Goal: Information Seeking & Learning: Learn about a topic

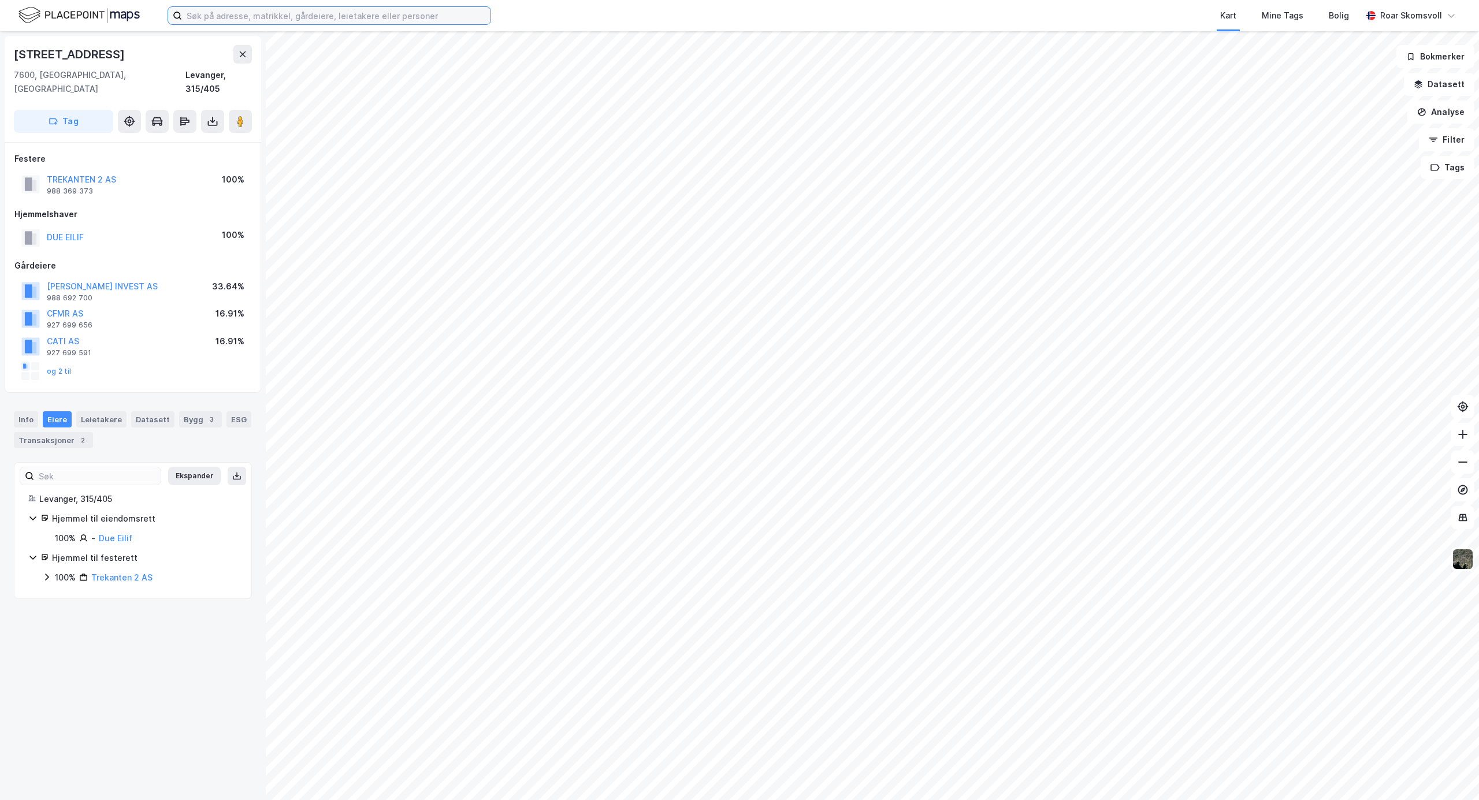
click at [224, 16] on input at bounding box center [336, 15] width 308 height 17
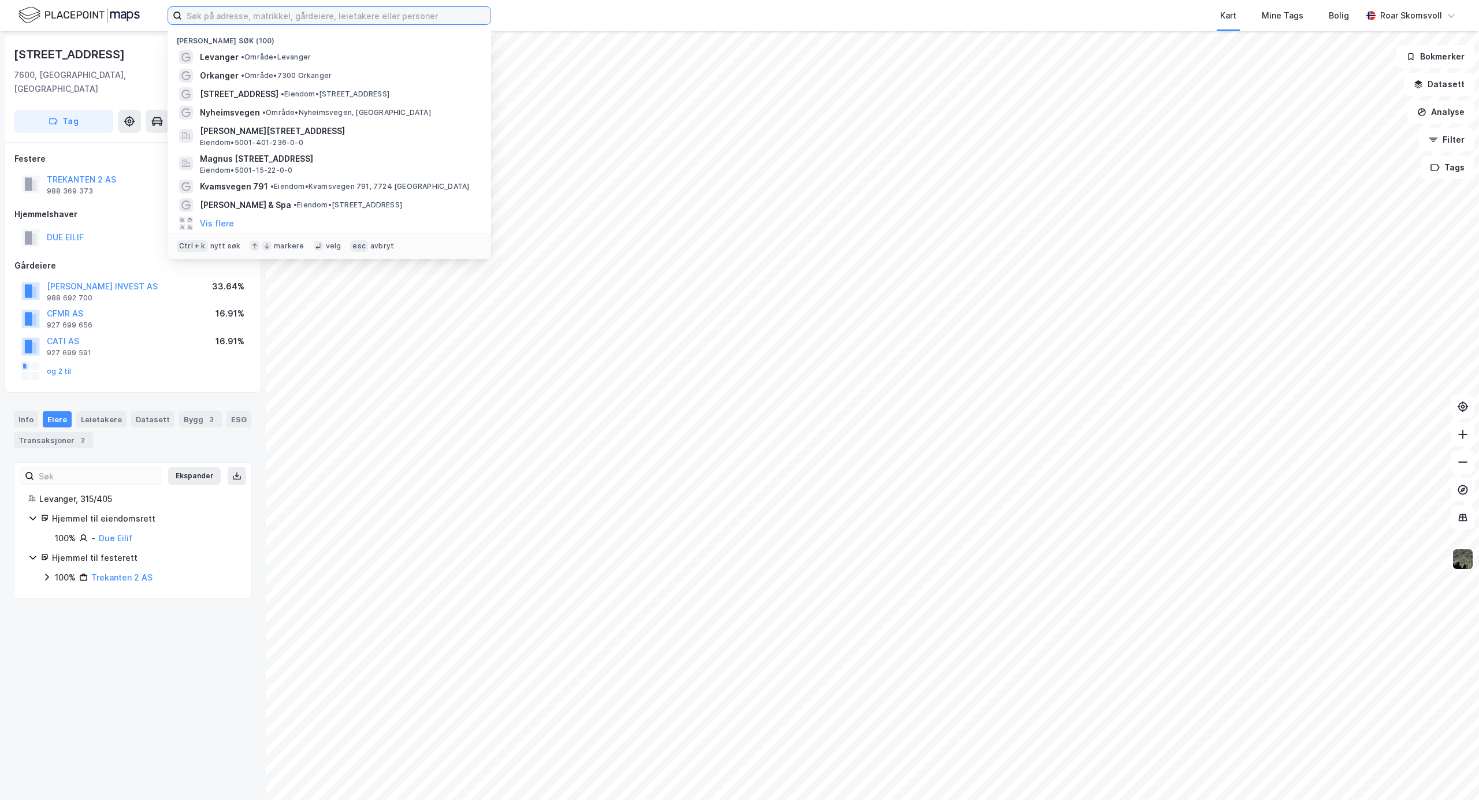
drag, startPoint x: 252, startPoint y: 17, endPoint x: 273, endPoint y: 19, distance: 20.3
click at [252, 17] on input at bounding box center [336, 15] width 308 height 17
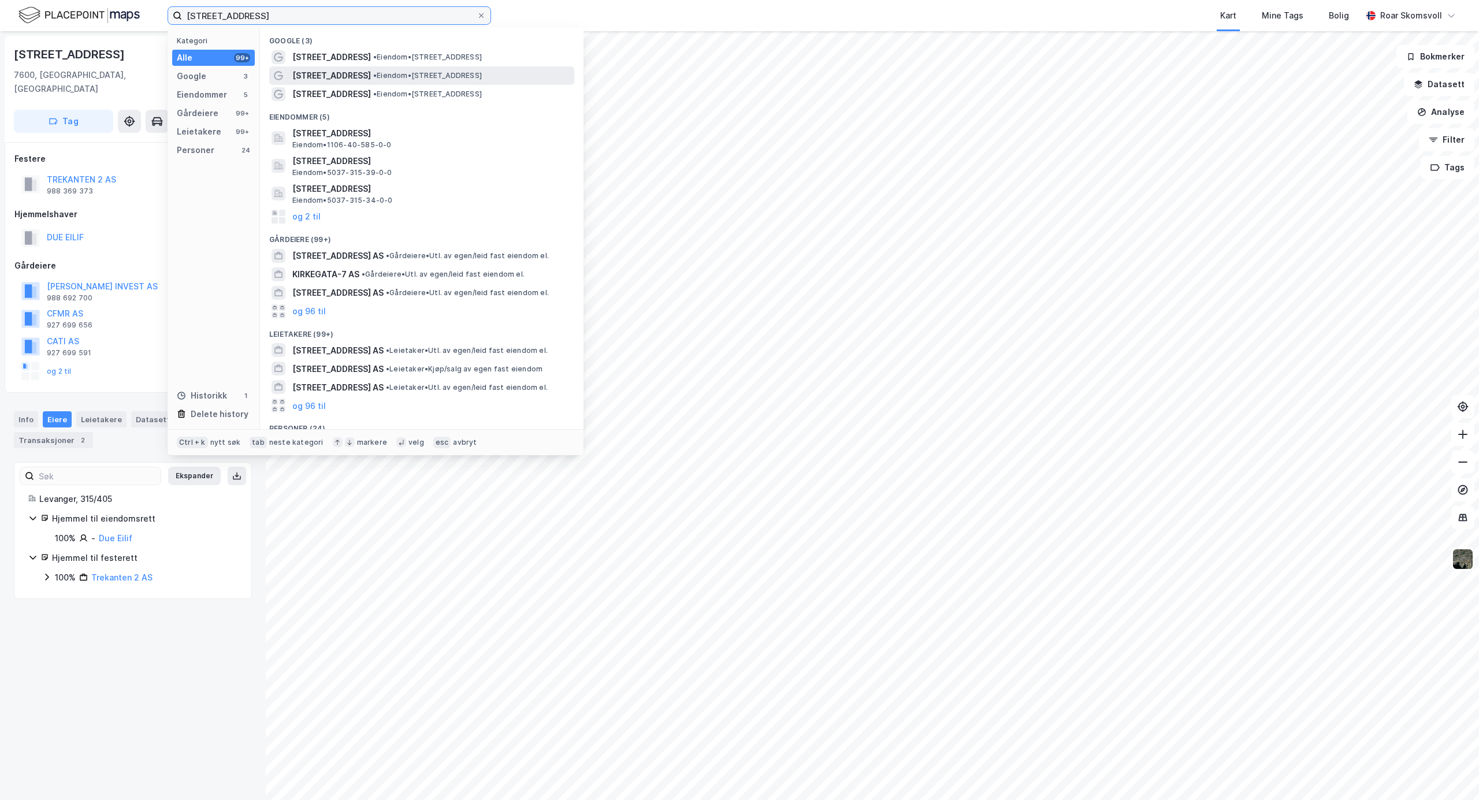
type input "[STREET_ADDRESS]"
click at [373, 76] on span "•" at bounding box center [374, 75] width 3 height 9
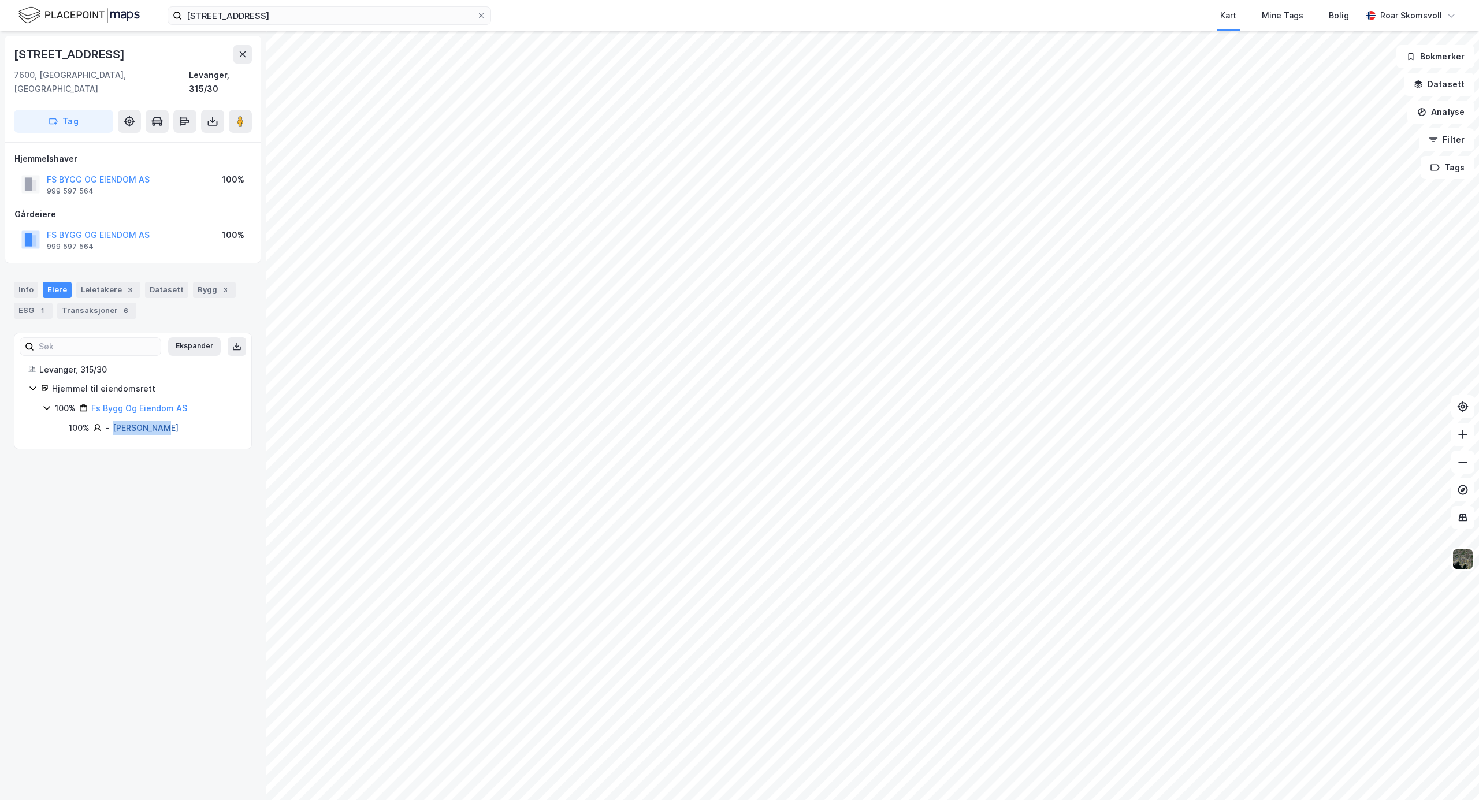
drag, startPoint x: 178, startPoint y: 414, endPoint x: 114, endPoint y: 420, distance: 64.4
click at [114, 421] on div "100% - [PERSON_NAME]" at bounding box center [153, 428] width 169 height 14
copy link "[PERSON_NAME]"
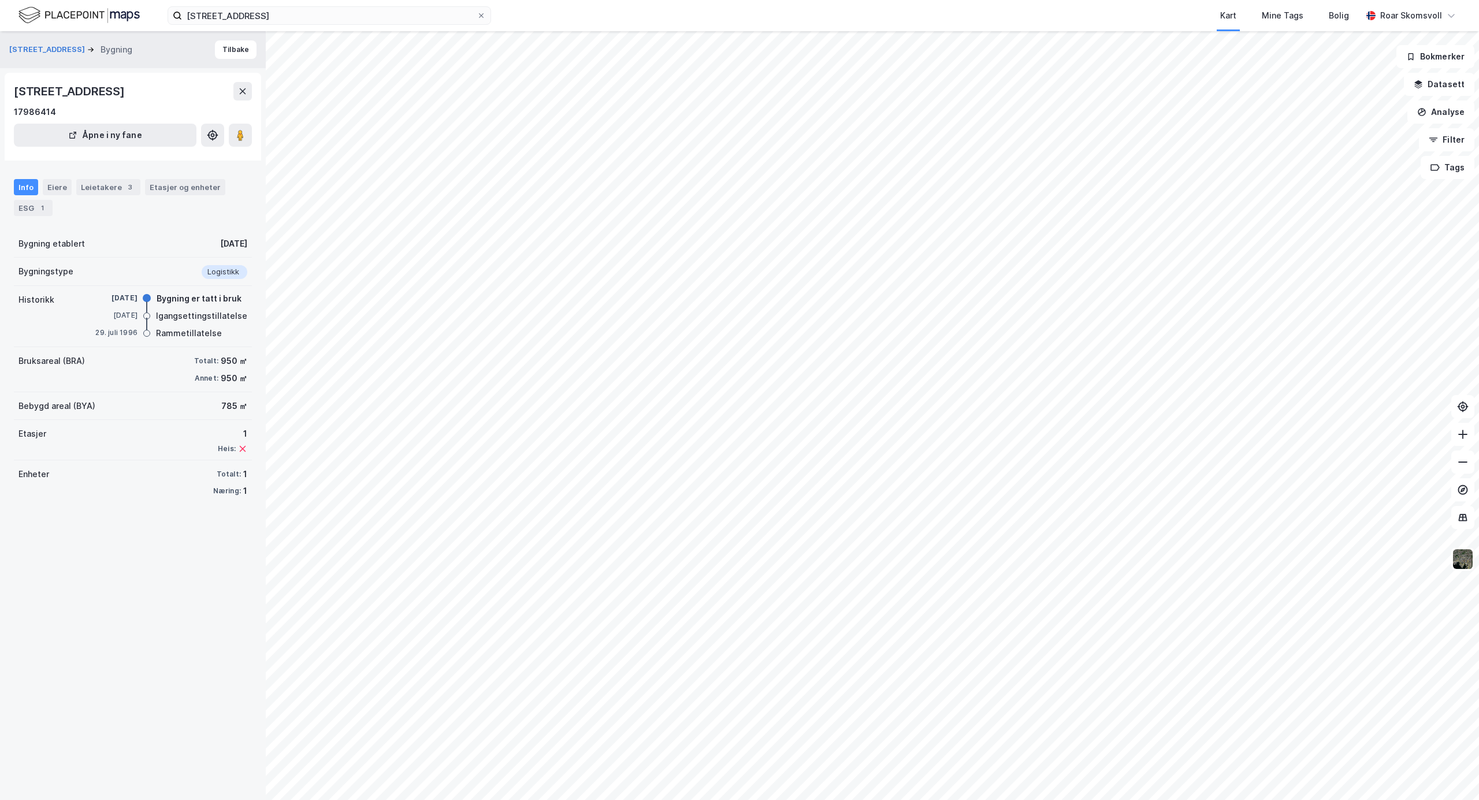
drag, startPoint x: 56, startPoint y: 188, endPoint x: 66, endPoint y: 202, distance: 16.5
click at [56, 188] on div "Eiere" at bounding box center [57, 187] width 29 height 16
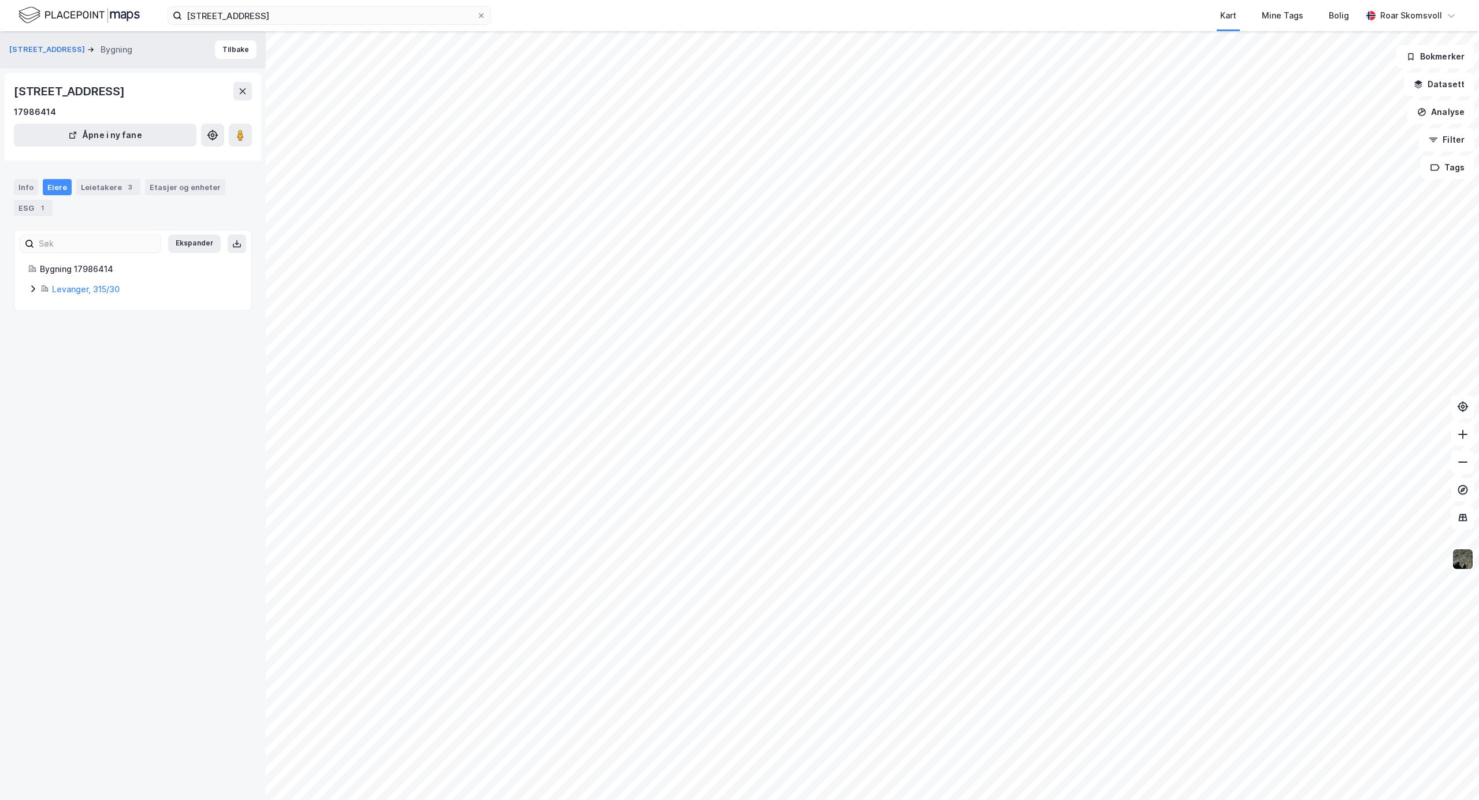
click at [30, 292] on icon at bounding box center [32, 288] width 9 height 9
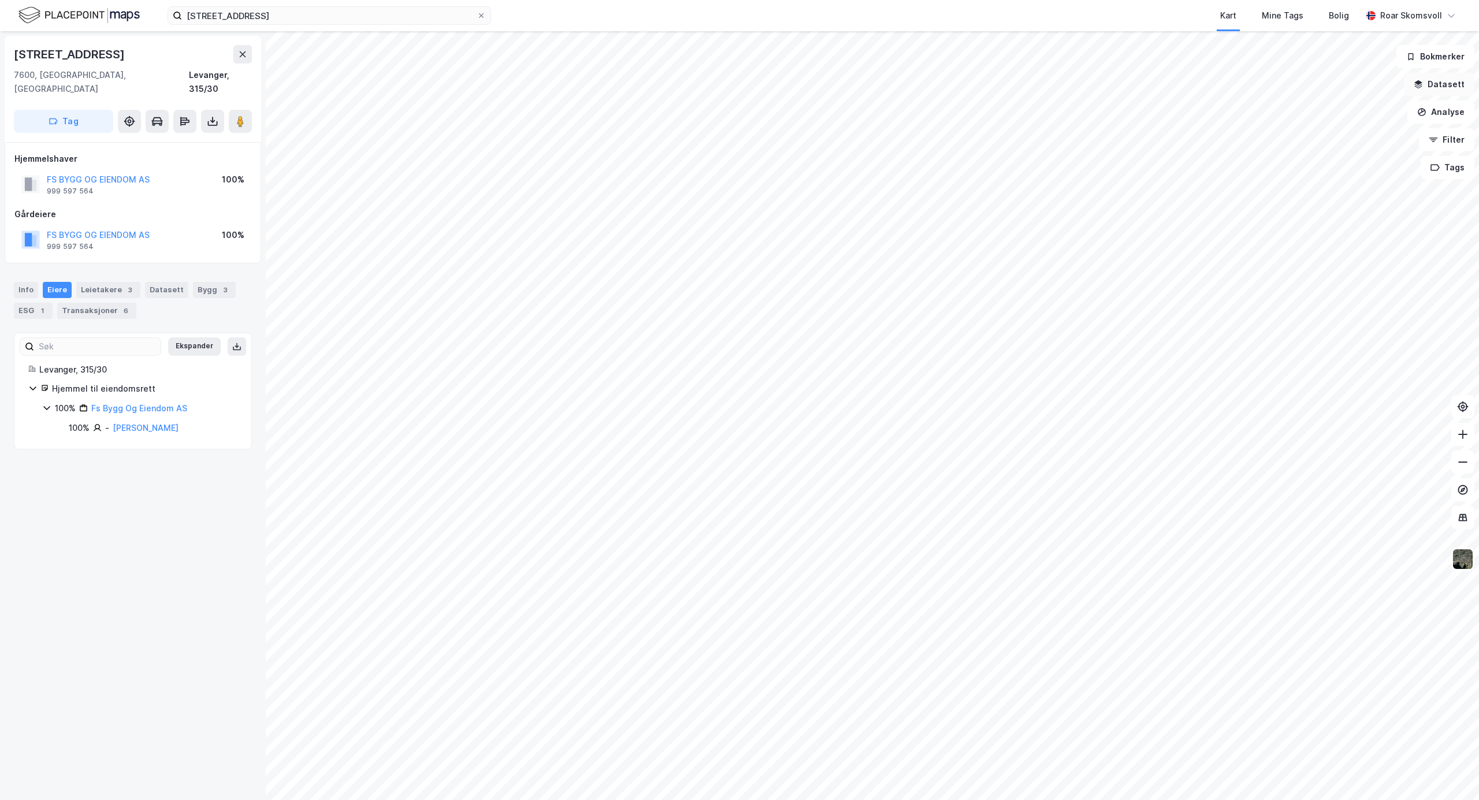
click at [1108, 84] on button "Datasett" at bounding box center [1439, 84] width 70 height 23
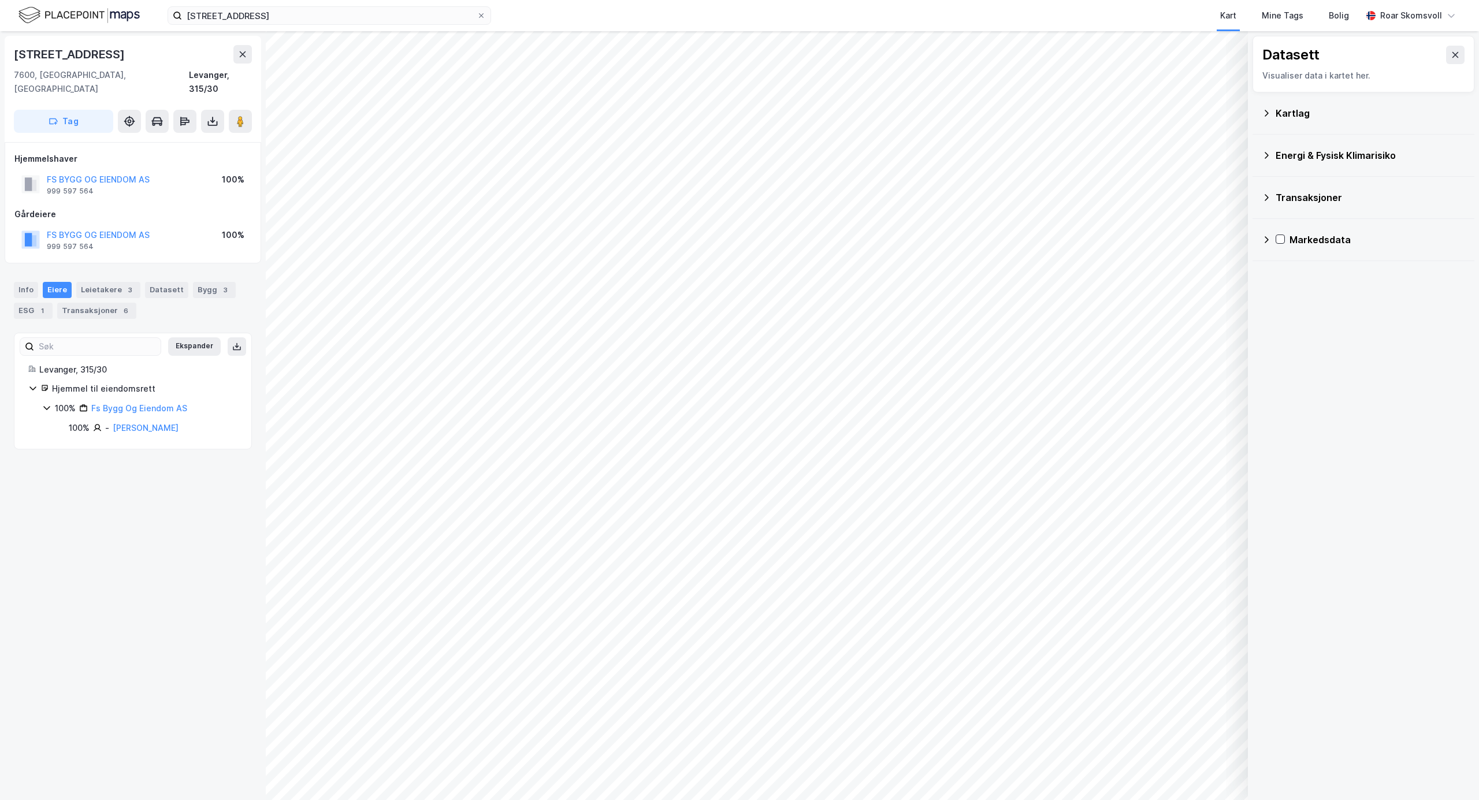
click at [1108, 116] on icon at bounding box center [1265, 113] width 9 height 9
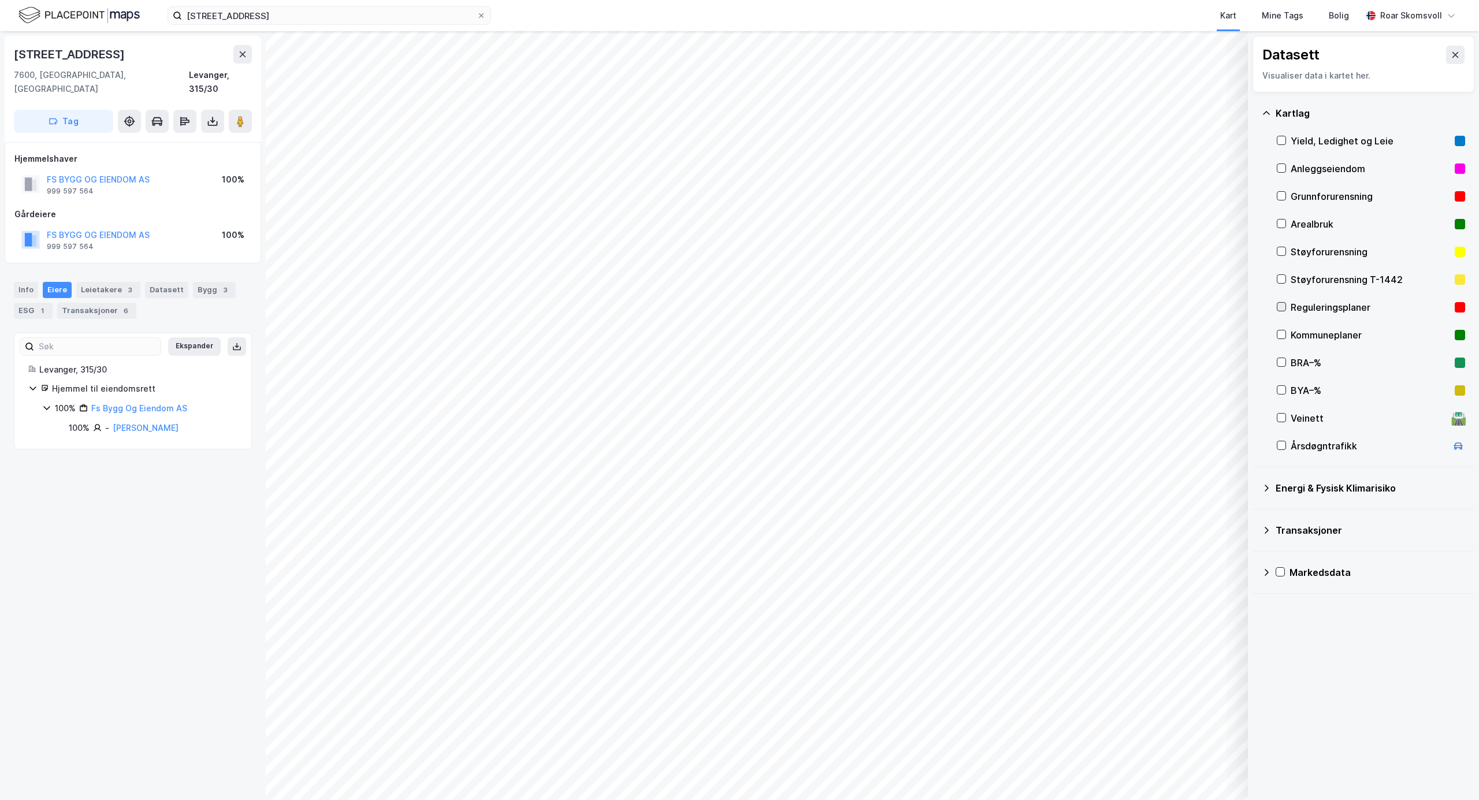
click at [1108, 308] on icon at bounding box center [1281, 307] width 6 height 4
click at [1108, 334] on icon at bounding box center [1281, 334] width 8 height 8
click at [1108, 331] on icon at bounding box center [1281, 334] width 8 height 8
click at [1108, 335] on icon at bounding box center [1281, 335] width 6 height 4
click at [1108, 308] on div "Reguleringsplaner" at bounding box center [1371, 307] width 188 height 28
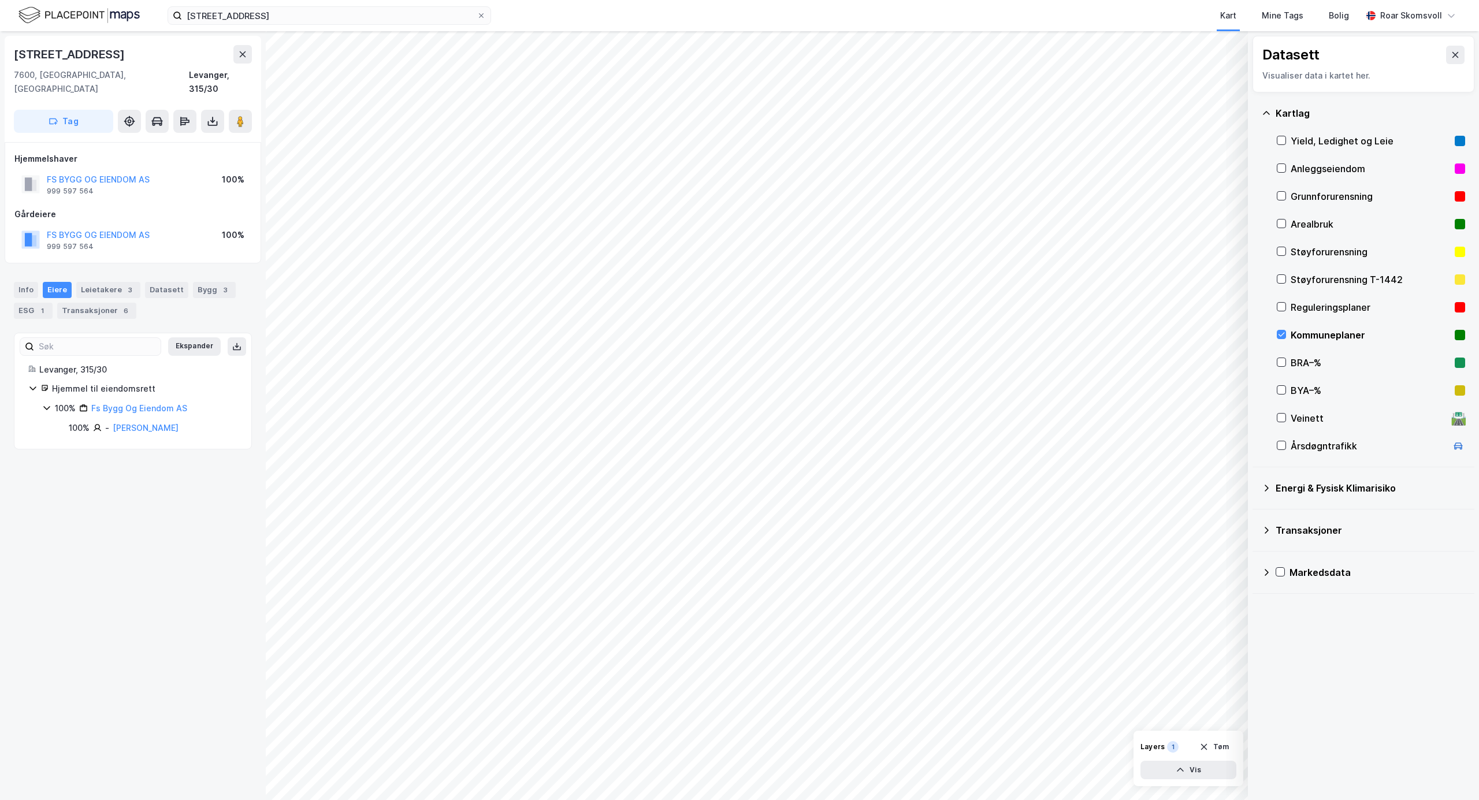
click at [1108, 308] on div "Reguleringsplaner" at bounding box center [1371, 307] width 188 height 28
drag, startPoint x: 1280, startPoint y: 337, endPoint x: 1345, endPoint y: 410, distance: 96.9
click at [1108, 337] on icon at bounding box center [1281, 334] width 8 height 8
click at [157, 282] on div "Datasett" at bounding box center [166, 290] width 43 height 16
click at [203, 282] on div "Bygg 3" at bounding box center [214, 290] width 43 height 16
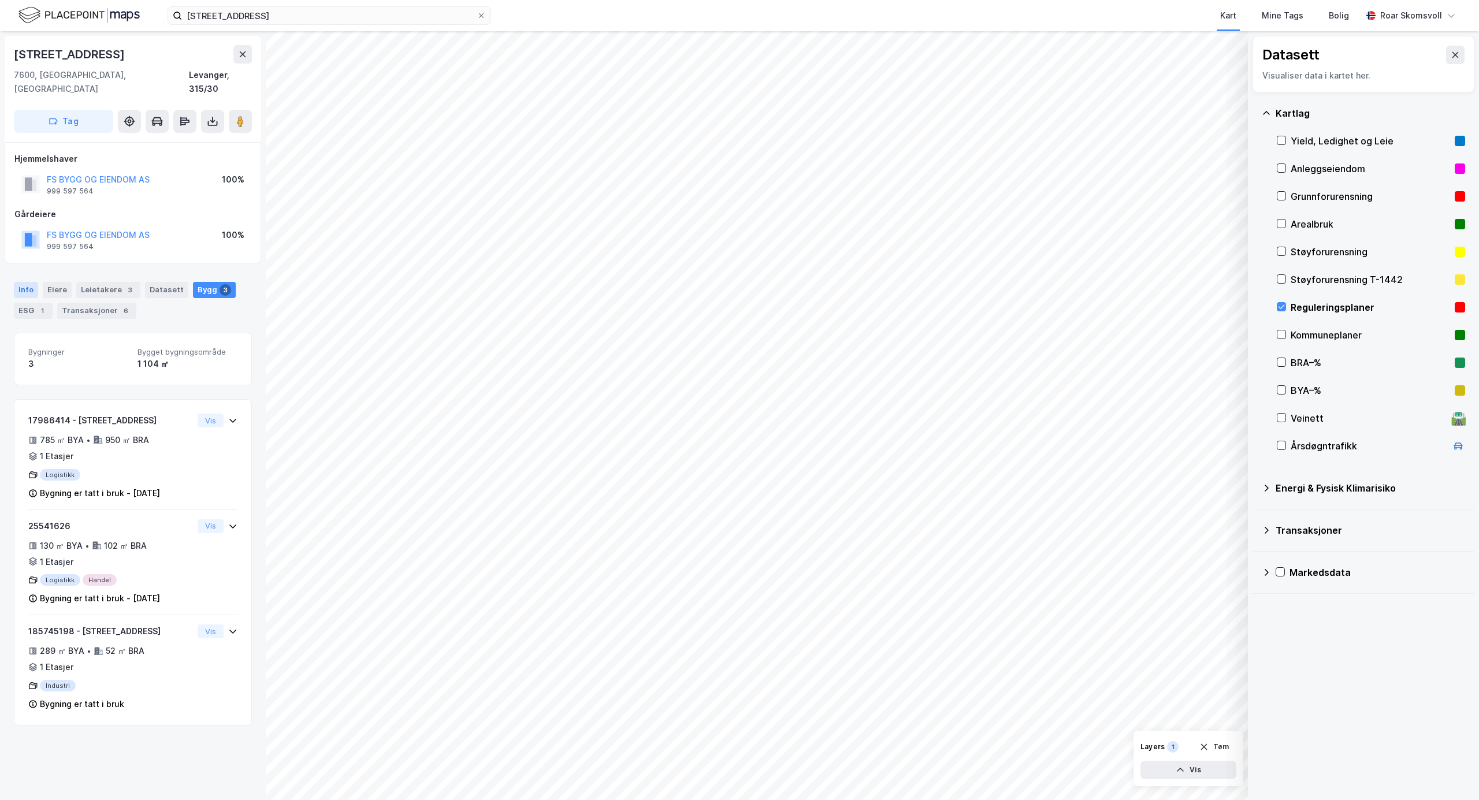
click at [18, 282] on div "Info" at bounding box center [26, 290] width 24 height 16
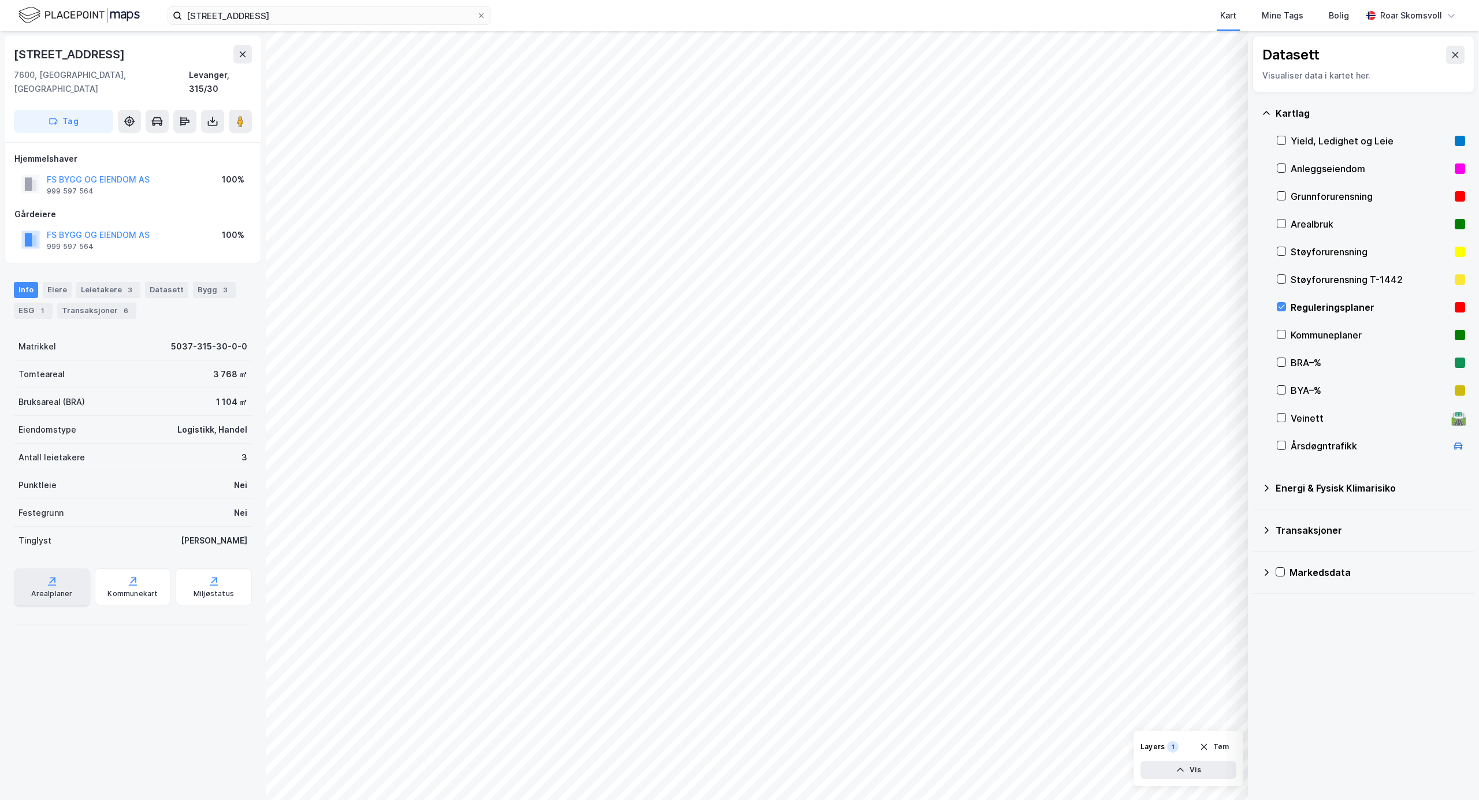
click at [44, 553] on div "Arealplaner" at bounding box center [51, 593] width 41 height 9
click at [243, 116] on image at bounding box center [240, 122] width 7 height 12
click at [1108, 306] on icon at bounding box center [1281, 307] width 8 height 8
drag, startPoint x: 51, startPoint y: 273, endPoint x: 47, endPoint y: 280, distance: 8.3
click at [51, 282] on div "Eiere" at bounding box center [57, 290] width 29 height 16
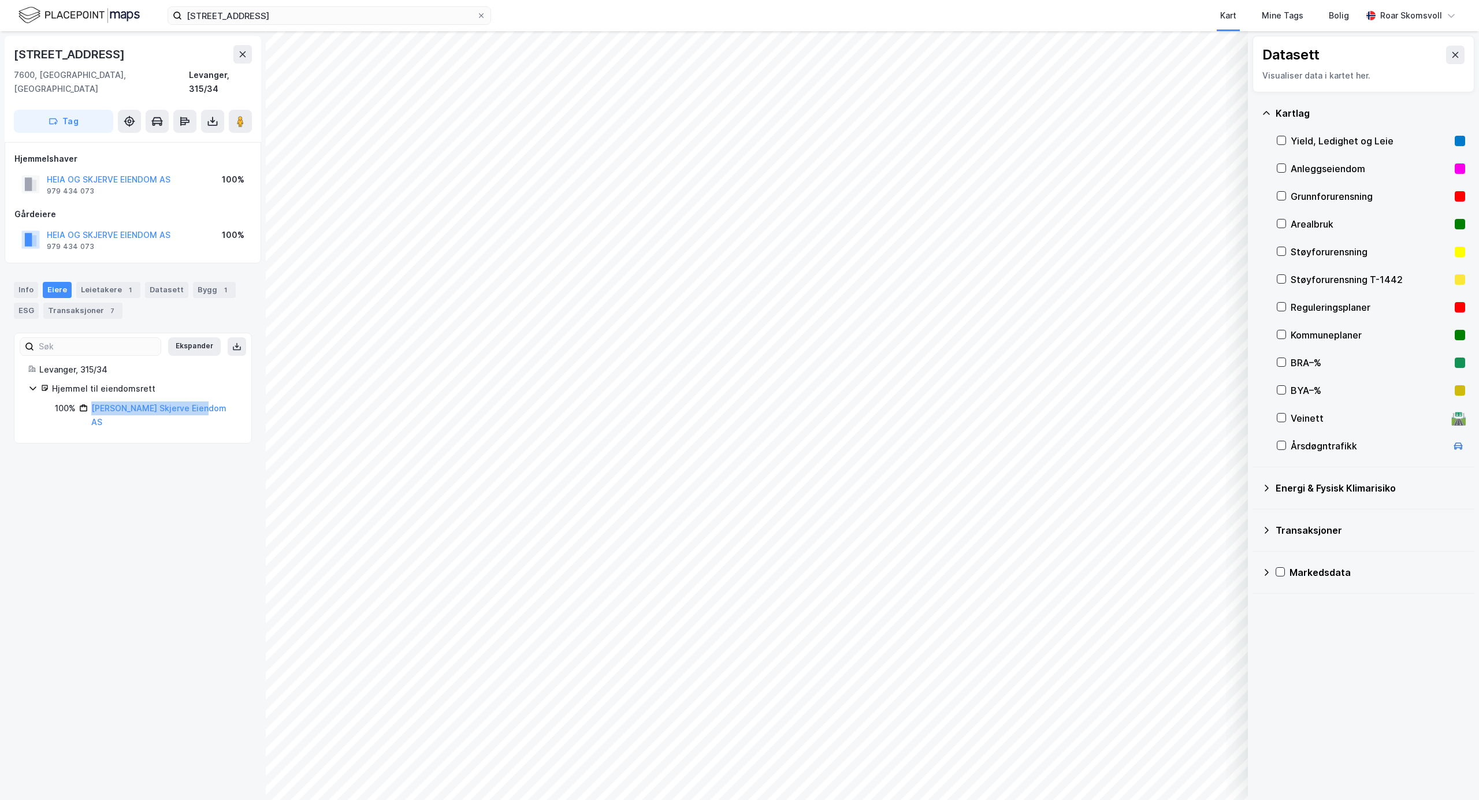
drag, startPoint x: 215, startPoint y: 399, endPoint x: 89, endPoint y: 400, distance: 126.5
click at [89, 401] on div "100% [PERSON_NAME] Skjerve Eiendom AS" at bounding box center [146, 415] width 183 height 28
copy link "[PERSON_NAME] Skjerve Eiendom AS"
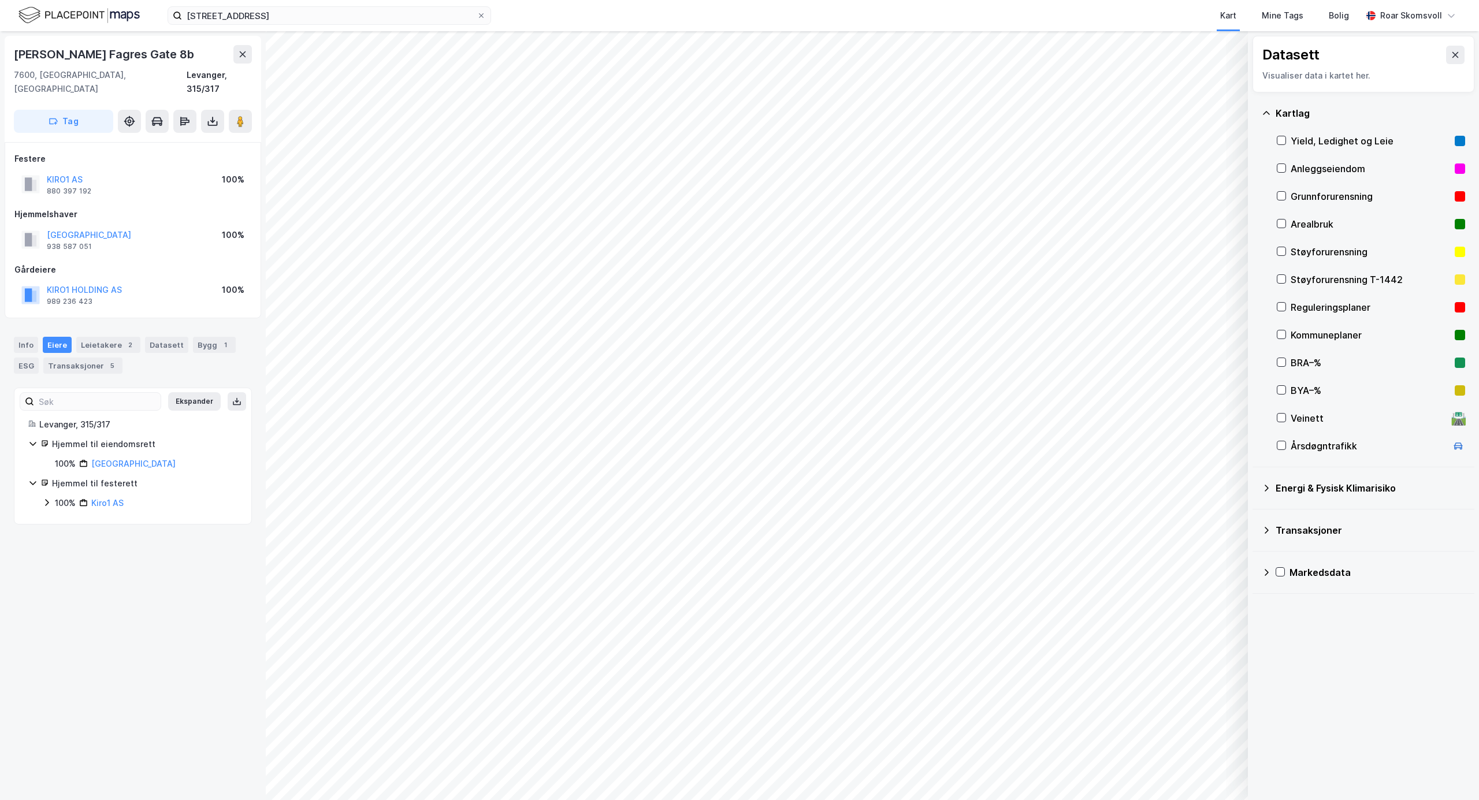
click at [42, 491] on div "Hjemmel til festerett 100% Kiro1 AS" at bounding box center [132, 494] width 209 height 34
click at [47, 498] on icon at bounding box center [46, 502] width 9 height 9
click at [68, 516] on div "100% Kiro1 Holding AS" at bounding box center [146, 523] width 181 height 14
drag, startPoint x: 47, startPoint y: 486, endPoint x: 47, endPoint y: 496, distance: 9.2
click at [47, 498] on icon at bounding box center [46, 502] width 9 height 9
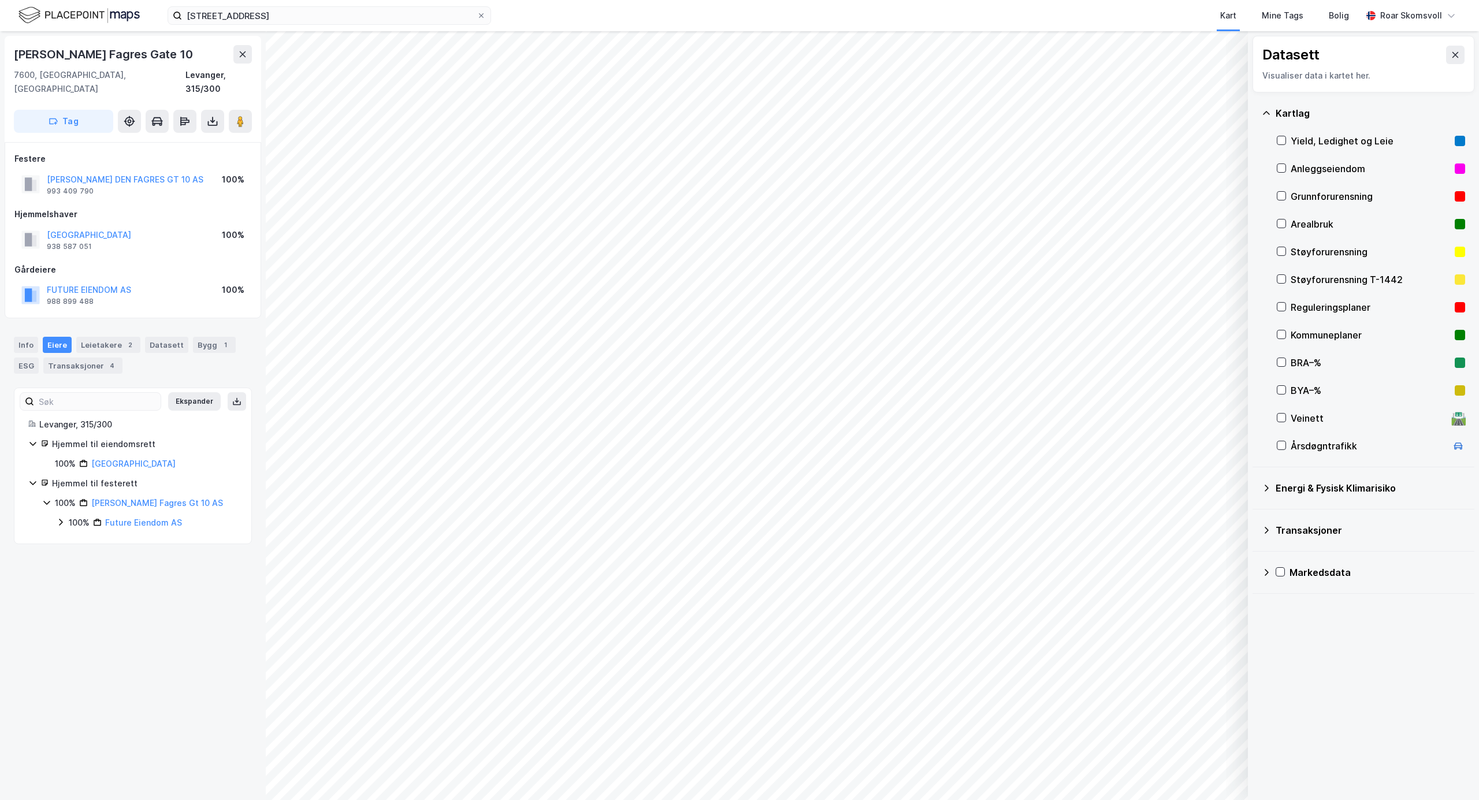
click at [59, 518] on icon at bounding box center [60, 522] width 9 height 9
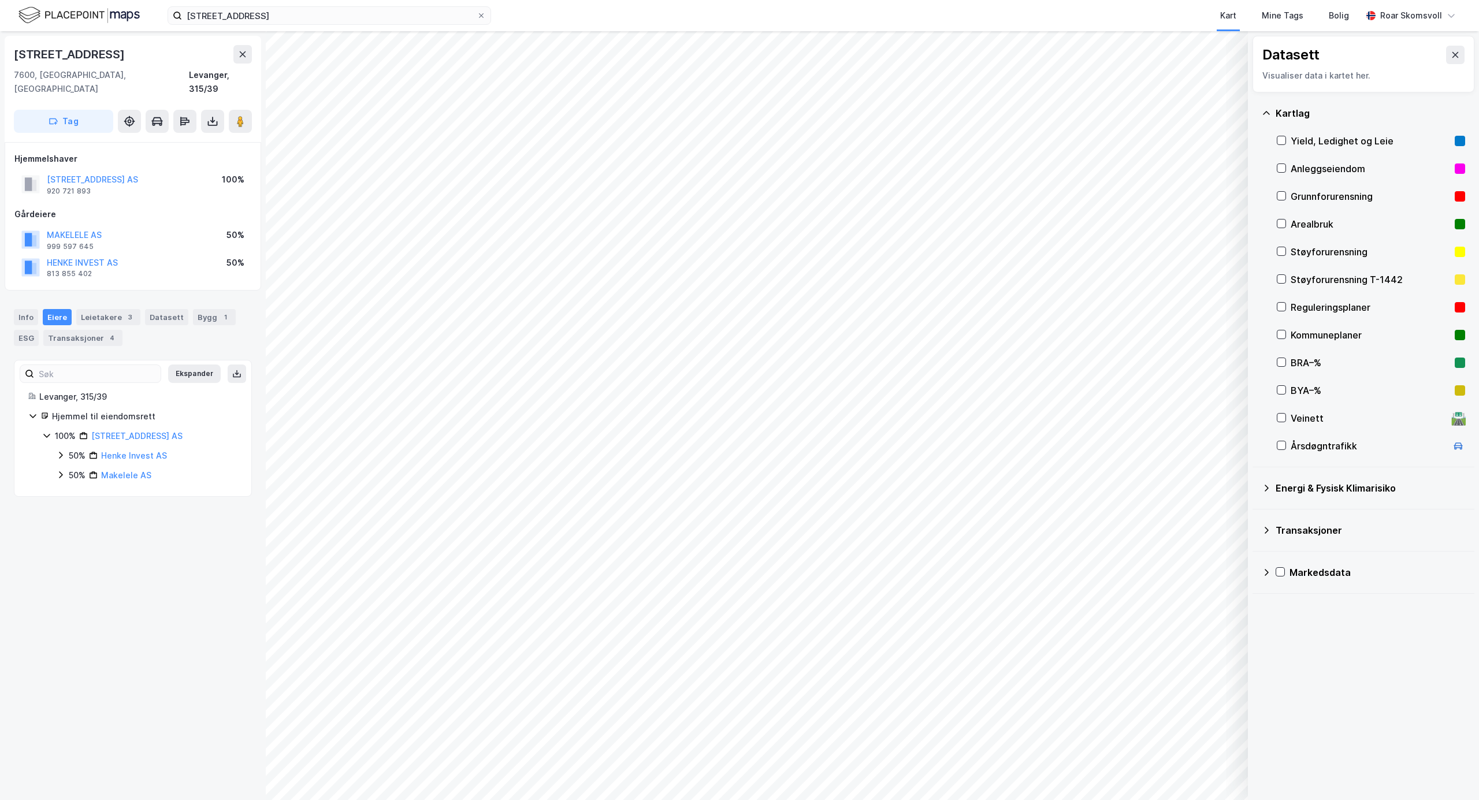
click at [61, 451] on icon at bounding box center [60, 455] width 9 height 9
click at [61, 490] on icon at bounding box center [60, 494] width 9 height 9
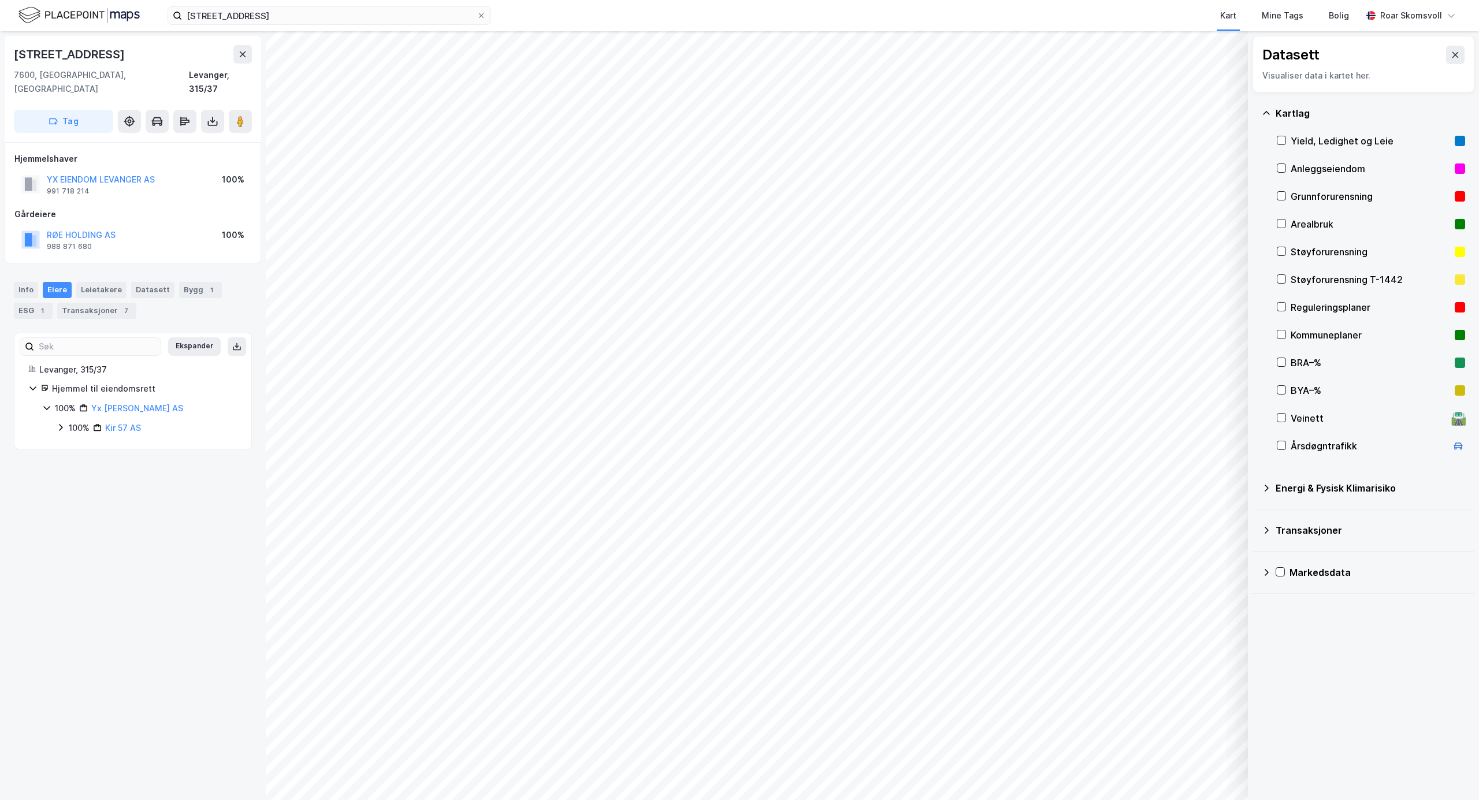
click at [56, 423] on icon at bounding box center [60, 427] width 9 height 9
click at [75, 444] on icon at bounding box center [74, 447] width 3 height 7
click at [1108, 308] on icon at bounding box center [1281, 307] width 8 height 8
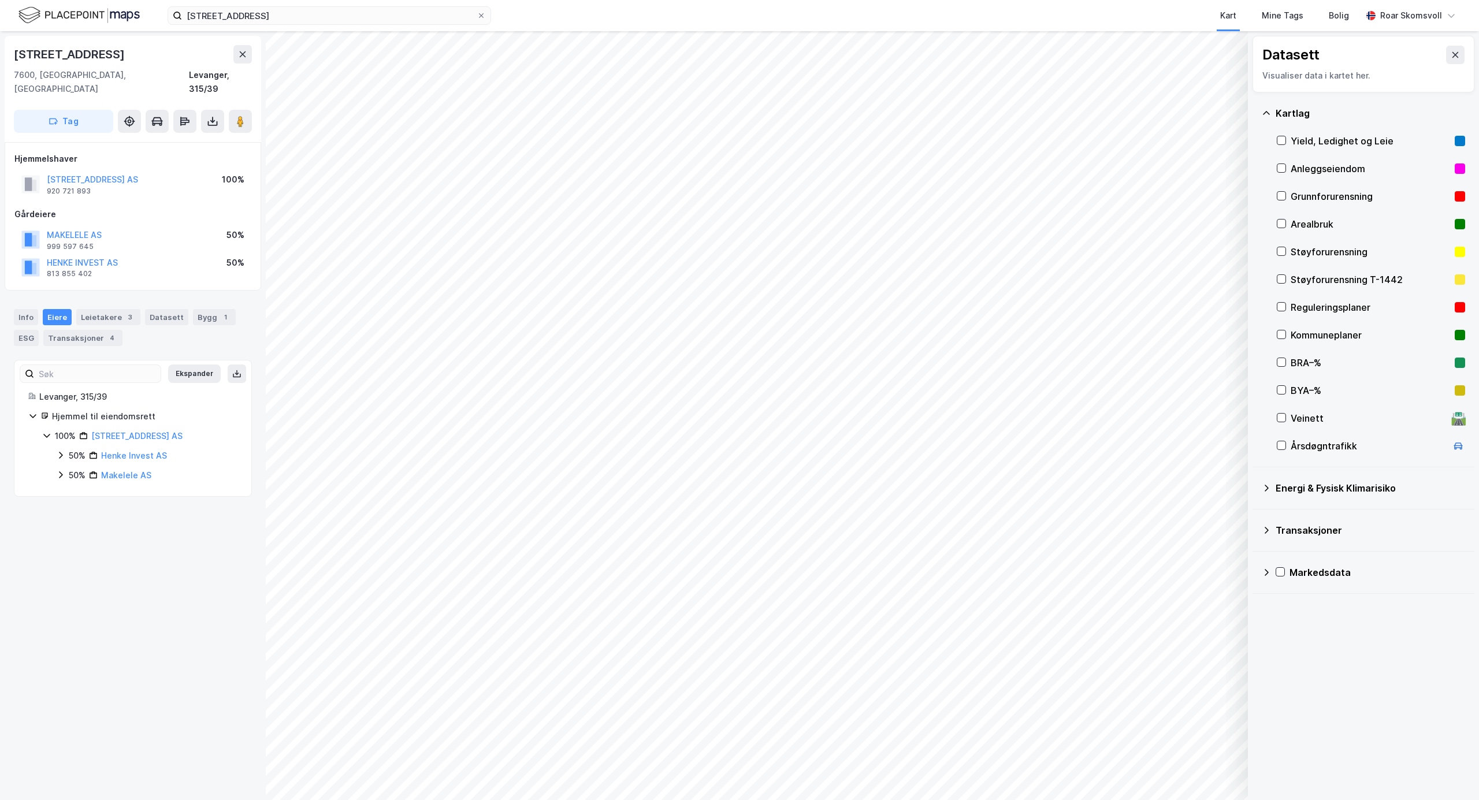
click at [59, 470] on icon at bounding box center [60, 474] width 9 height 9
click at [58, 451] on icon at bounding box center [60, 455] width 9 height 9
click at [248, 110] on button at bounding box center [240, 121] width 23 height 23
click at [1108, 308] on icon at bounding box center [1281, 307] width 8 height 8
click at [1108, 310] on icon at bounding box center [1281, 307] width 8 height 8
